Goal: Information Seeking & Learning: Learn about a topic

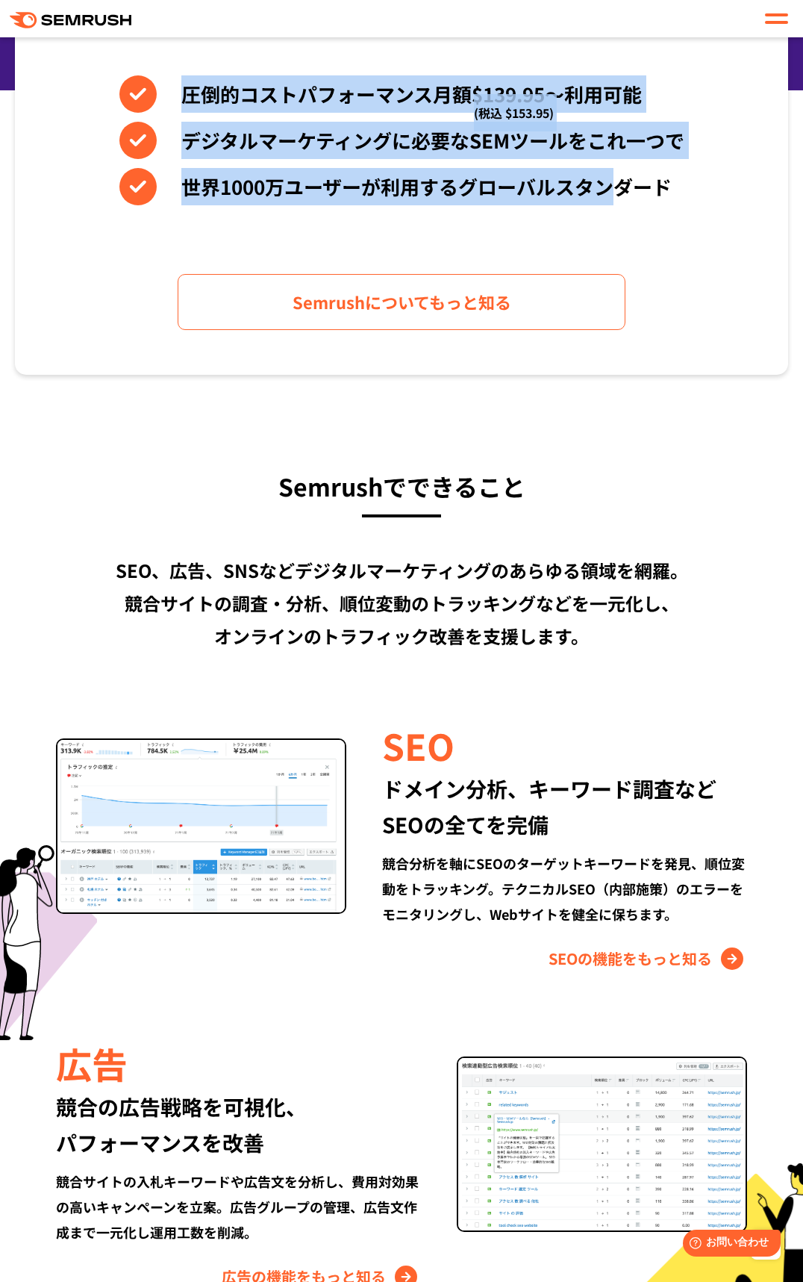
drag, startPoint x: 187, startPoint y: 96, endPoint x: 619, endPoint y: 188, distance: 441.2
click at [619, 188] on div "圧倒的コストパフォーマンス月額$139.95〜利用可能 (税込 $153.95) デジタルマーケティングに必要なSEMツールをこれ一つで 世界[DATE]万ユ…" at bounding box center [401, 140] width 565 height 130
click at [619, 188] on li "世界1000万ユーザーが利用するグローバルスタンダード" at bounding box center [401, 186] width 565 height 37
drag, startPoint x: 619, startPoint y: 188, endPoint x: 281, endPoint y: 100, distance: 348.7
click at [281, 100] on div "圧倒的コストパフォーマンス月額$139.95〜利用可能 (税込 $153.95) デジタルマーケティングに必要なSEMツールをこれ一つで 世界[DATE]万ユ…" at bounding box center [401, 140] width 565 height 130
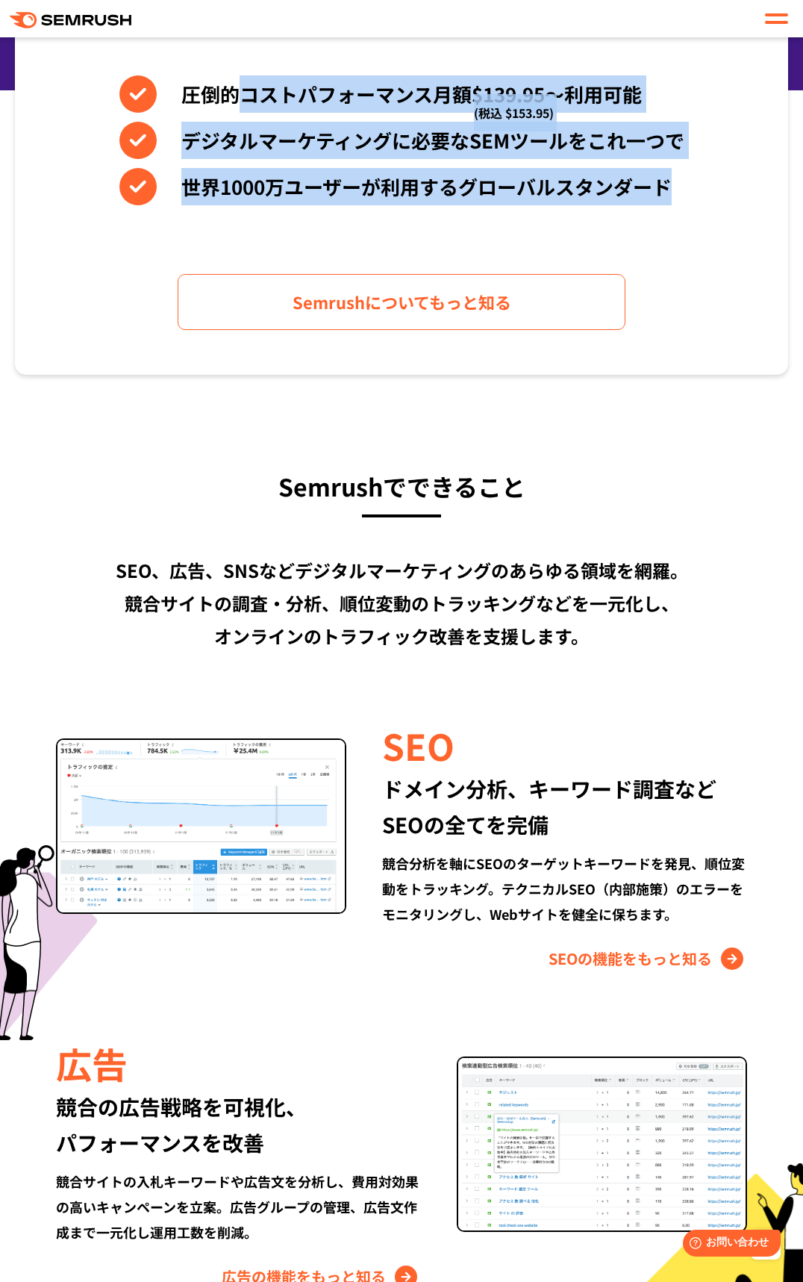
click at [281, 100] on li "圧倒的コストパフォーマンス月額$139.95〜利用可能 (税込 $153.95)" at bounding box center [401, 93] width 565 height 37
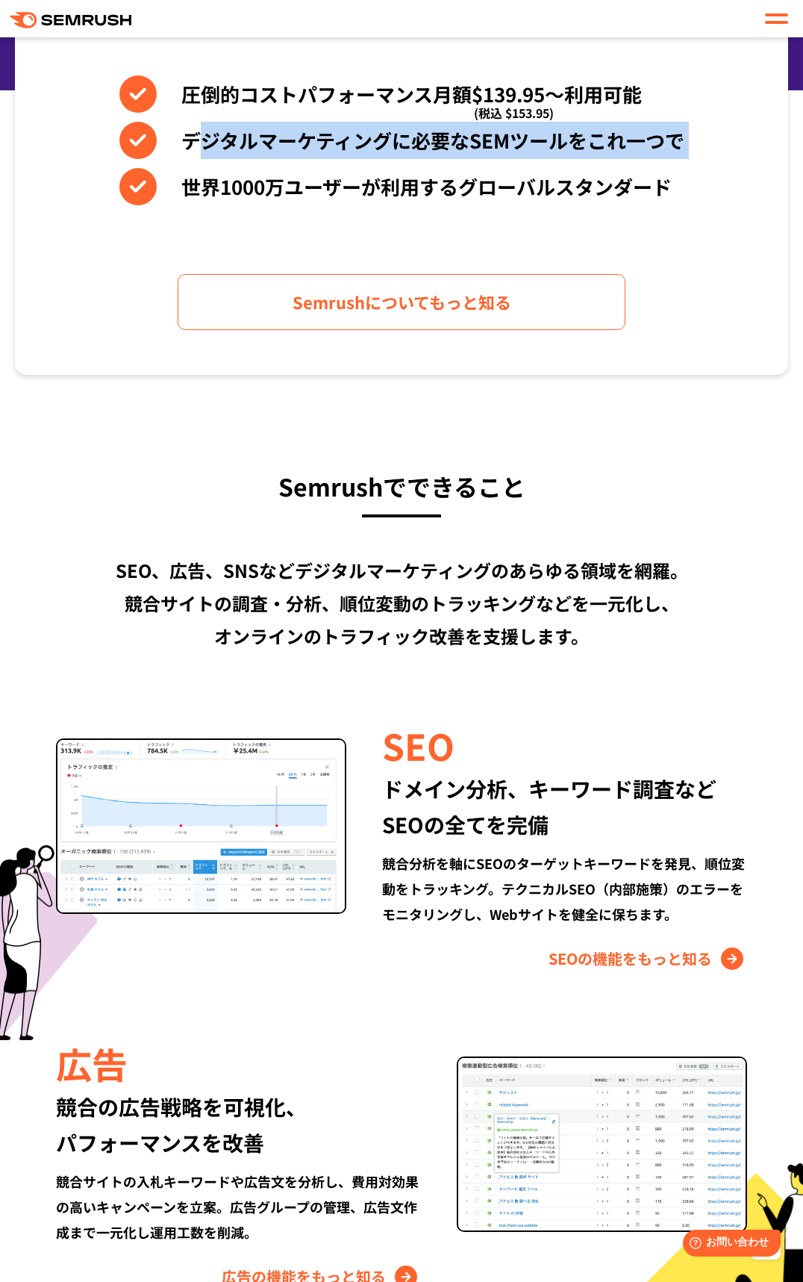
drag, startPoint x: 205, startPoint y: 149, endPoint x: 625, endPoint y: 160, distance: 421.1
click at [625, 160] on div "圧倒的コストパフォーマンス月額$139.95〜利用可能 (税込 $153.95) デジタルマーケティングに必要なSEMツールをこれ一つで 世界[DATE]万ユ…" at bounding box center [401, 140] width 565 height 130
click at [591, 202] on li "世界1000万ユーザーが利用するグローバルスタンダード" at bounding box center [401, 186] width 565 height 37
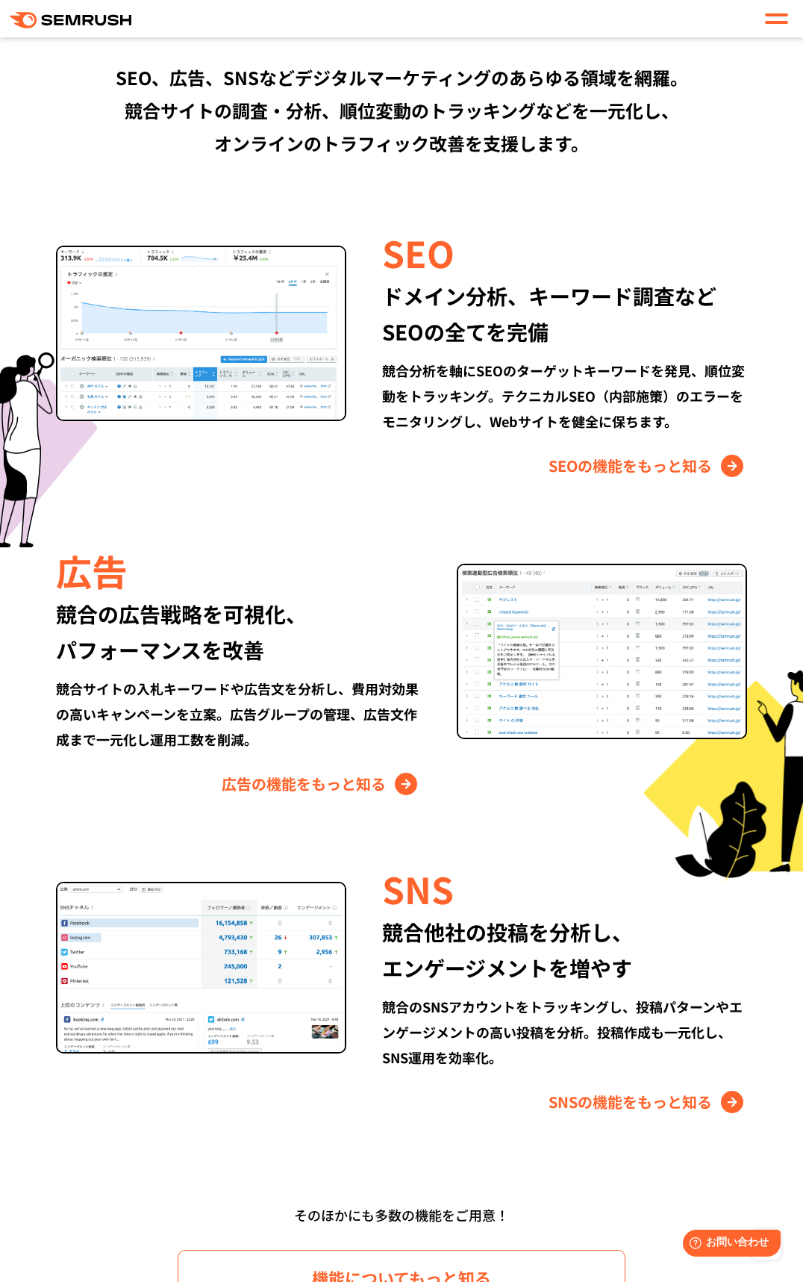
scroll to position [1266, 0]
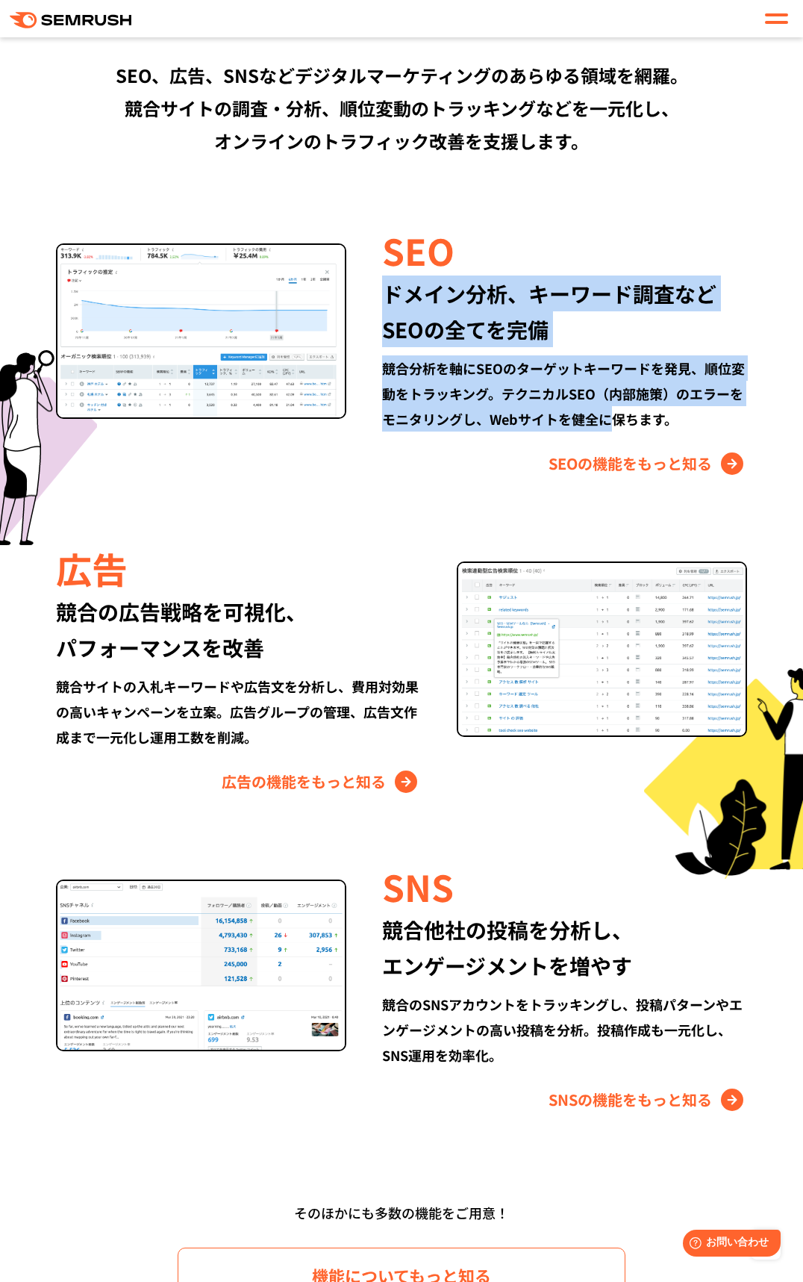
drag, startPoint x: 382, startPoint y: 293, endPoint x: 616, endPoint y: 420, distance: 265.8
click at [616, 420] on div "SEO ドメイン分析、キーワード調査など SEOの全てを完備 競合分析を軸にSEOのターゲットキーワードを発見、順位変動をトラッキング。テクニカルSEO（内部…" at bounding box center [546, 350] width 401 height 251
click at [616, 420] on div "競合分析を軸にSEOのターゲットキーワードを発見、順位変動をトラッキング。テクニカルSEO（内部施策）のエラーをモニタリングし、Webサイトを健全に保ちます。" at bounding box center [564, 393] width 365 height 76
drag, startPoint x: 616, startPoint y: 420, endPoint x: 455, endPoint y: 309, distance: 195.9
click at [455, 309] on div "SEO ドメイン分析、キーワード調査など SEOの全てを完備 競合分析を軸にSEOのターゲットキーワードを発見、順位変動をトラッキング。テクニカルSEO（内部…" at bounding box center [546, 350] width 401 height 251
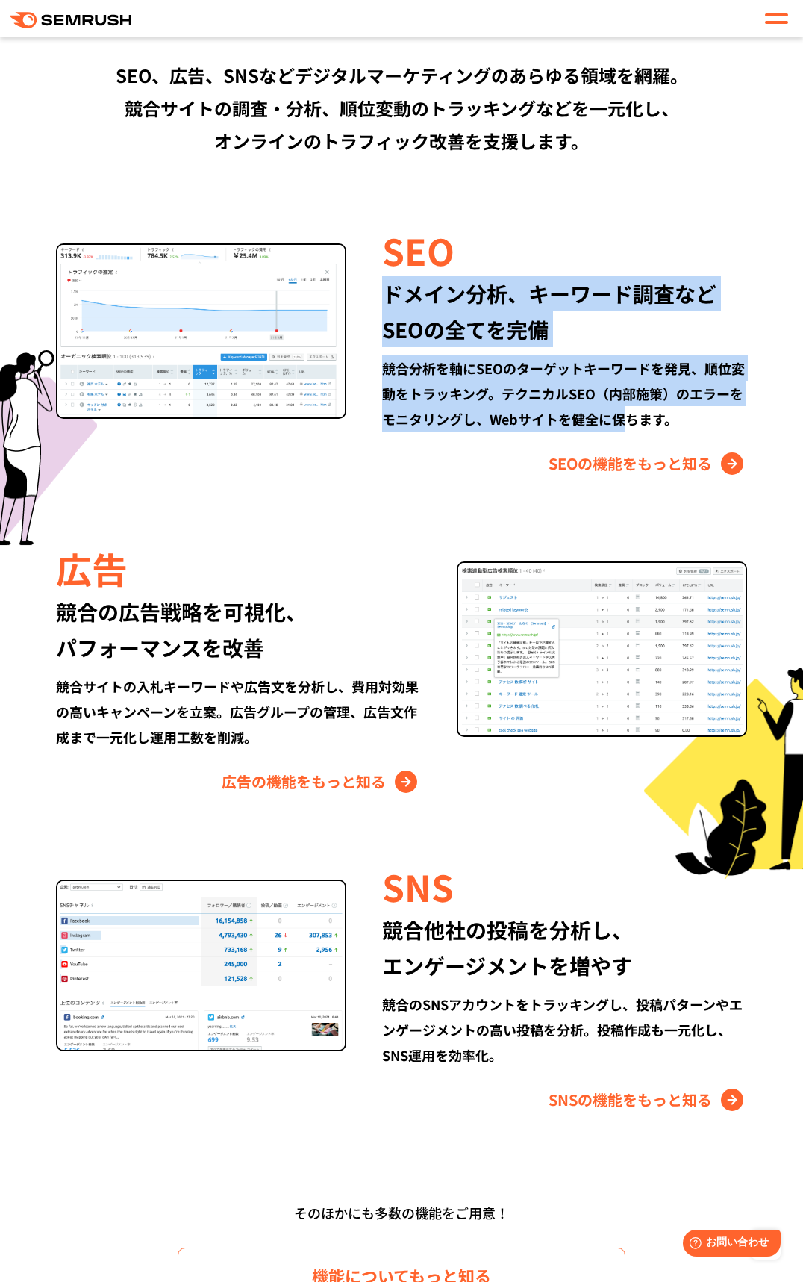
click at [455, 309] on div "ドメイン分析、キーワード調査など SEOの全てを完備" at bounding box center [564, 311] width 365 height 72
drag, startPoint x: 435, startPoint y: 284, endPoint x: 601, endPoint y: 425, distance: 217.1
click at [601, 425] on div "SEO ドメイン分析、キーワード調査など SEOの全てを完備 競合分析を軸にSEOのターゲットキーワードを発見、順位変動をトラッキング。テクニカルSEO（内部…" at bounding box center [546, 350] width 401 height 251
click at [601, 425] on div "競合分析を軸にSEOのターゲットキーワードを発見、順位変動をトラッキング。テクニカルSEO（内部施策）のエラーをモニタリングし、Webサイトを健全に保ちます。" at bounding box center [564, 393] width 365 height 76
drag, startPoint x: 601, startPoint y: 425, endPoint x: 446, endPoint y: 295, distance: 202.4
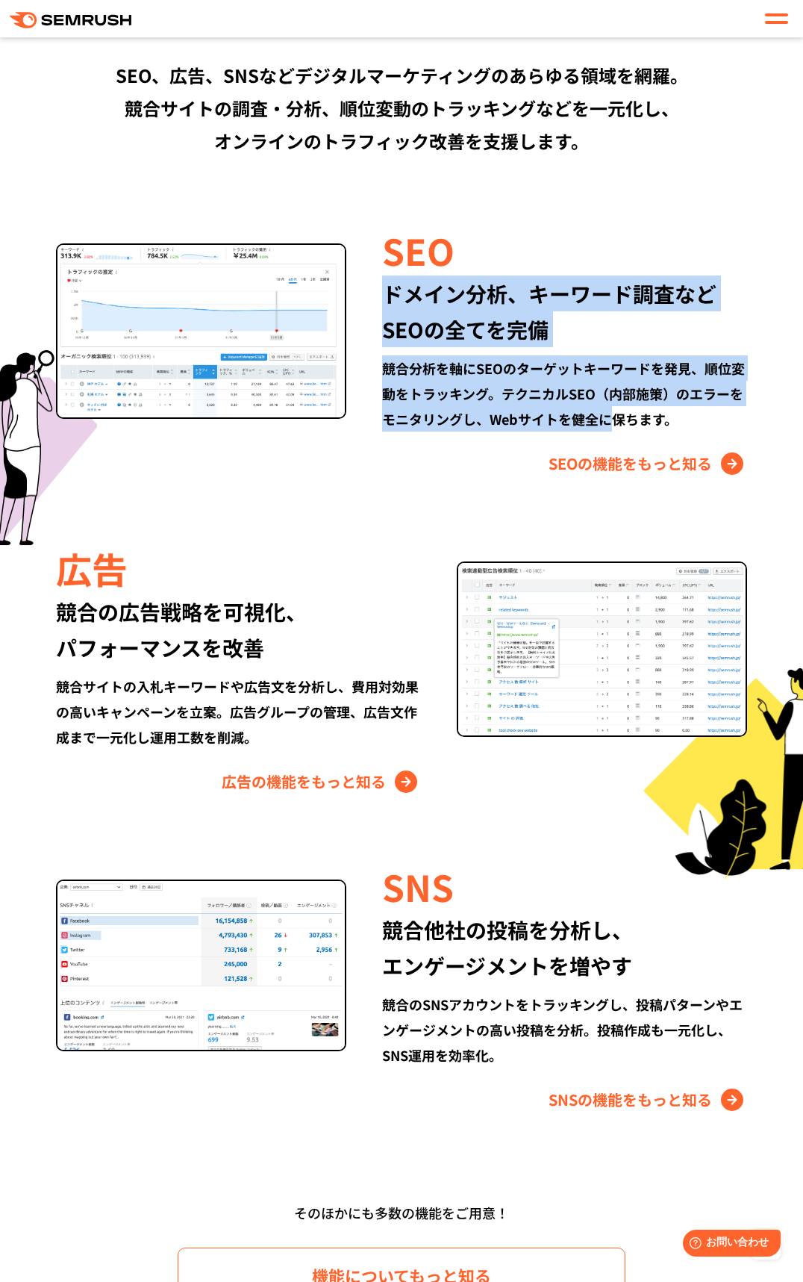
click at [446, 295] on div "SEO ドメイン分析、キーワード調査など SEOの全てを完備 競合分析を軸にSEOのターゲットキーワードを発見、順位変動をトラッキング。テクニカルSEO（内部…" at bounding box center [546, 350] width 401 height 251
click at [446, 295] on div "ドメイン分析、キーワード調査など SEOの全てを完備" at bounding box center [564, 311] width 365 height 72
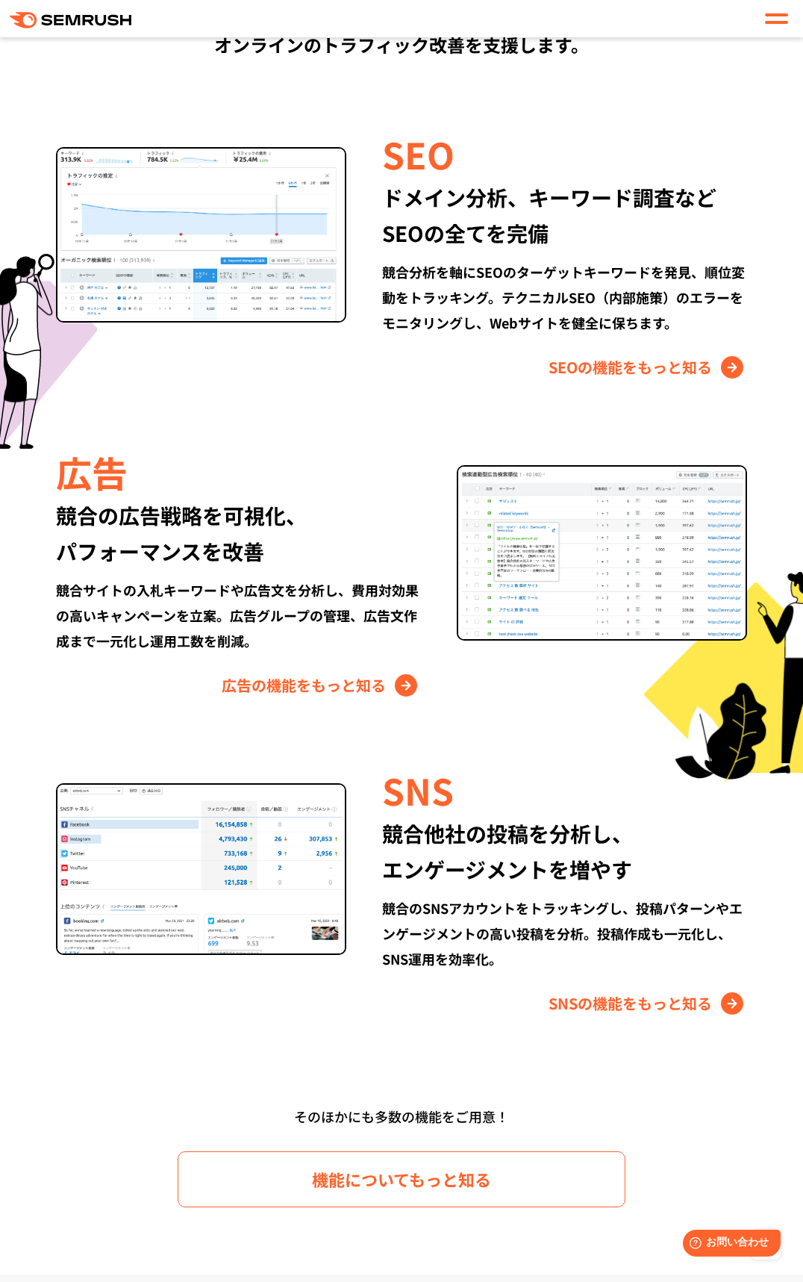
scroll to position [1314, 0]
